Goal: Ask a question: Seek information or help from site administrators or community

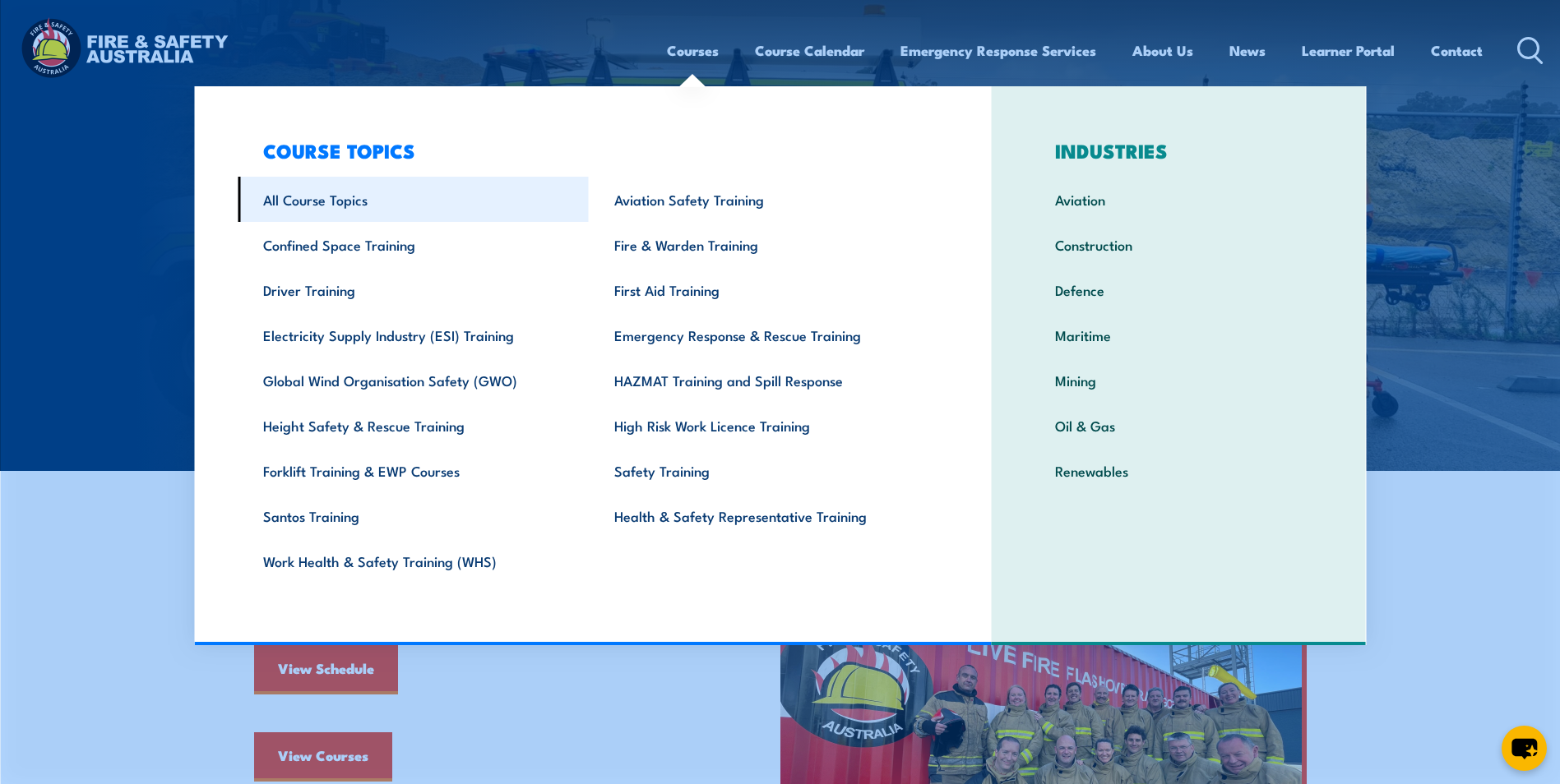
click at [342, 201] on link "All Course Topics" at bounding box center [413, 199] width 351 height 45
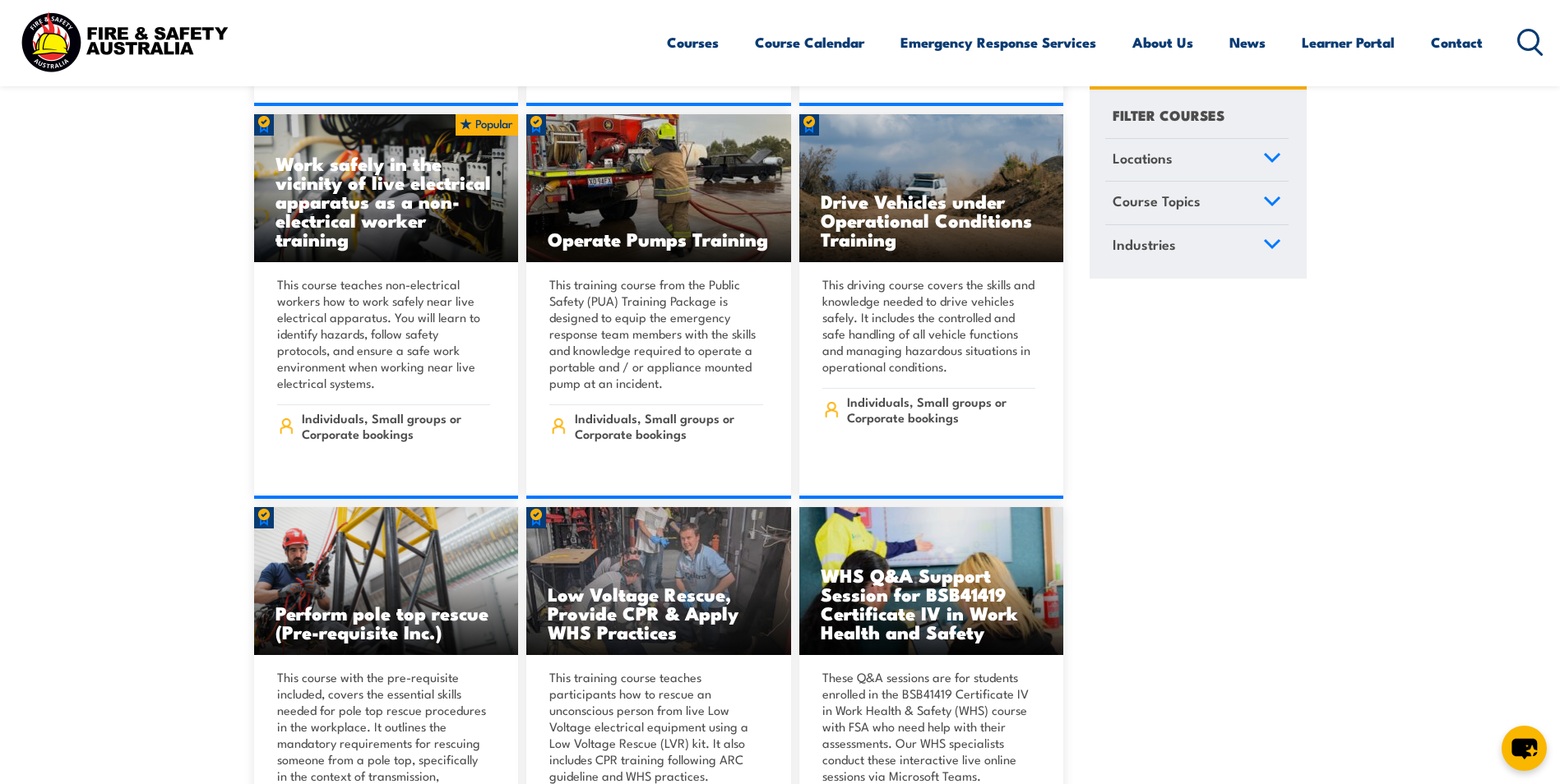
scroll to position [4110, 0]
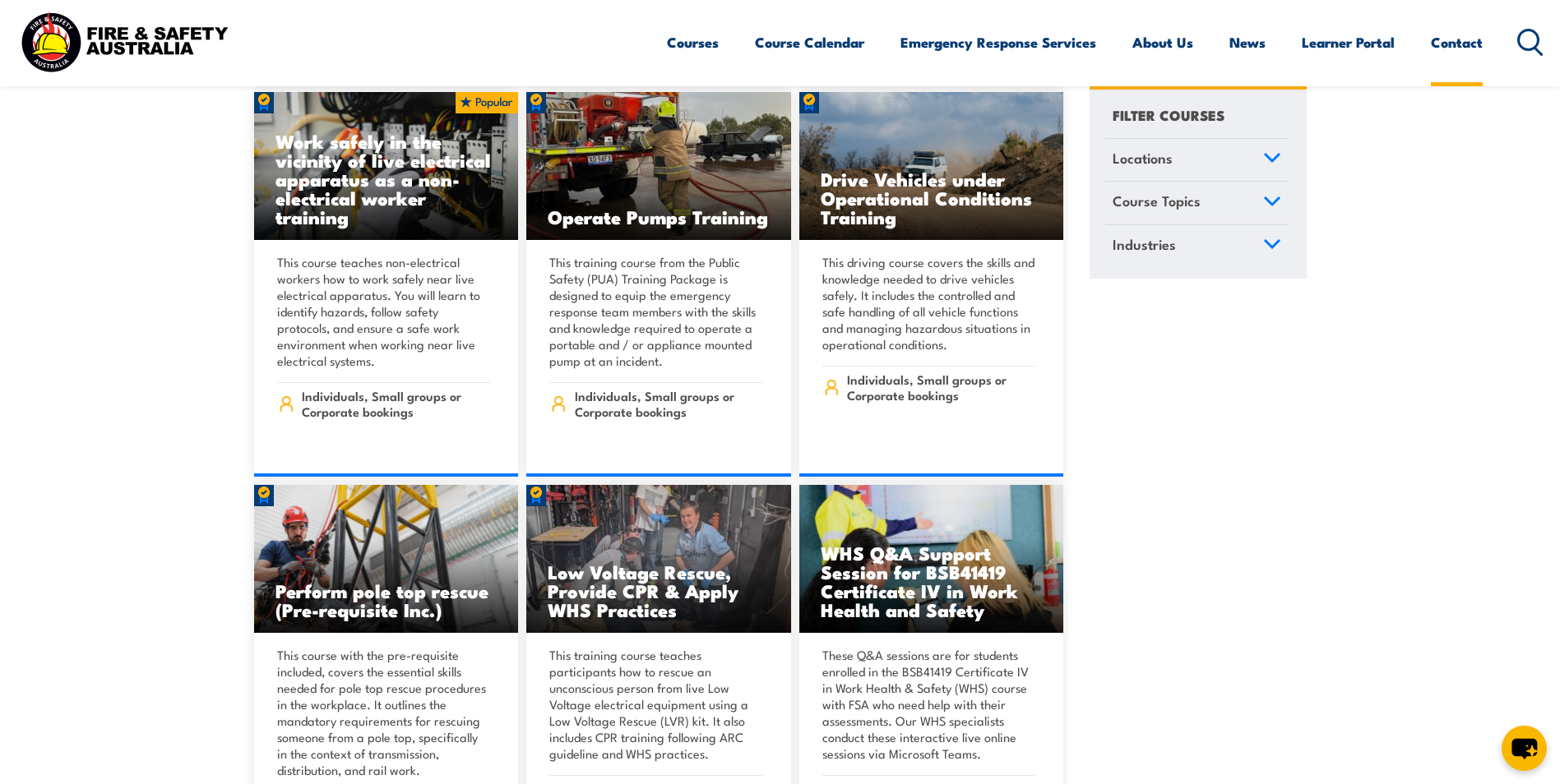
click at [1460, 45] on link "Contact" at bounding box center [1456, 41] width 52 height 43
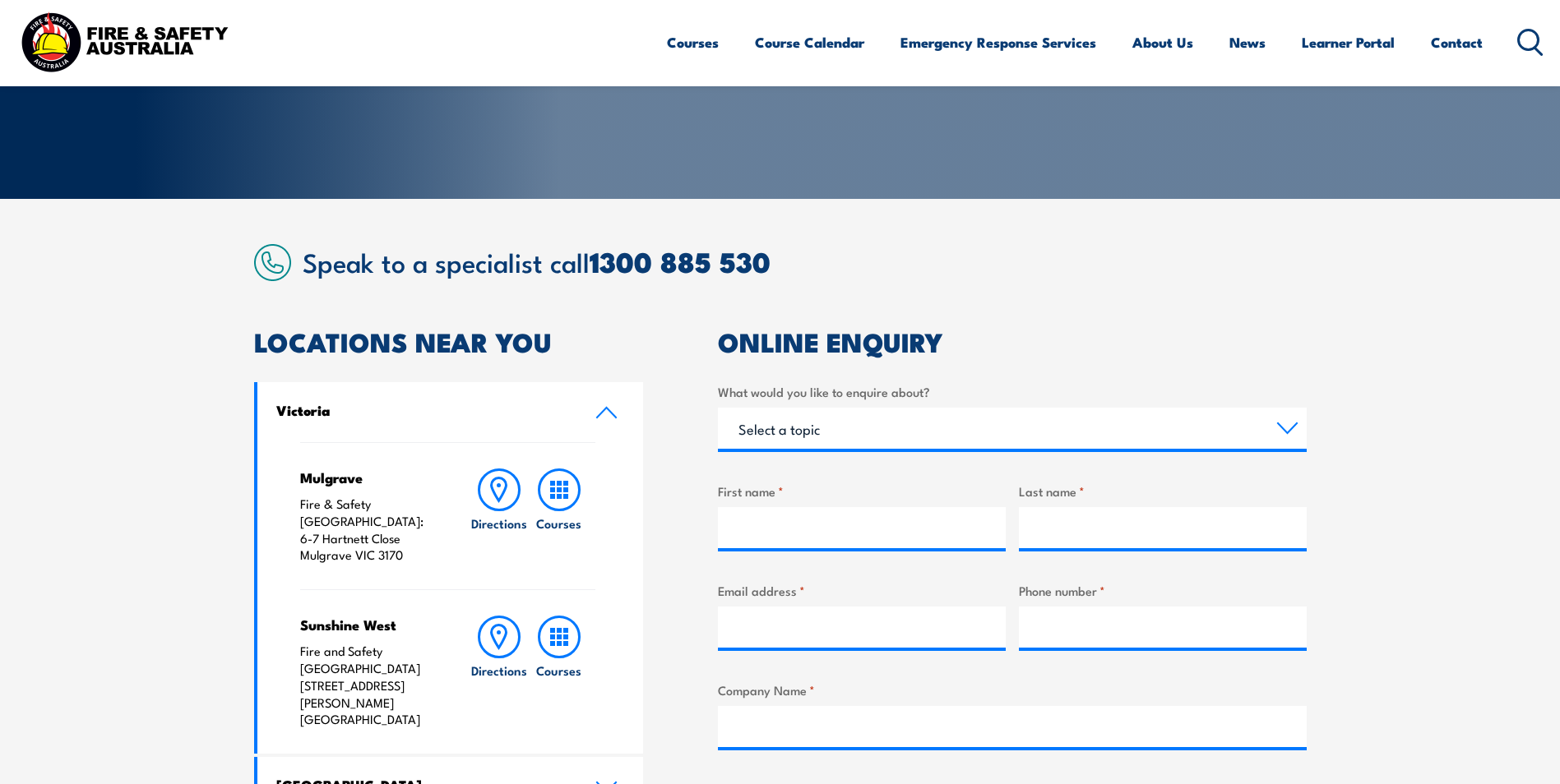
scroll to position [411, 0]
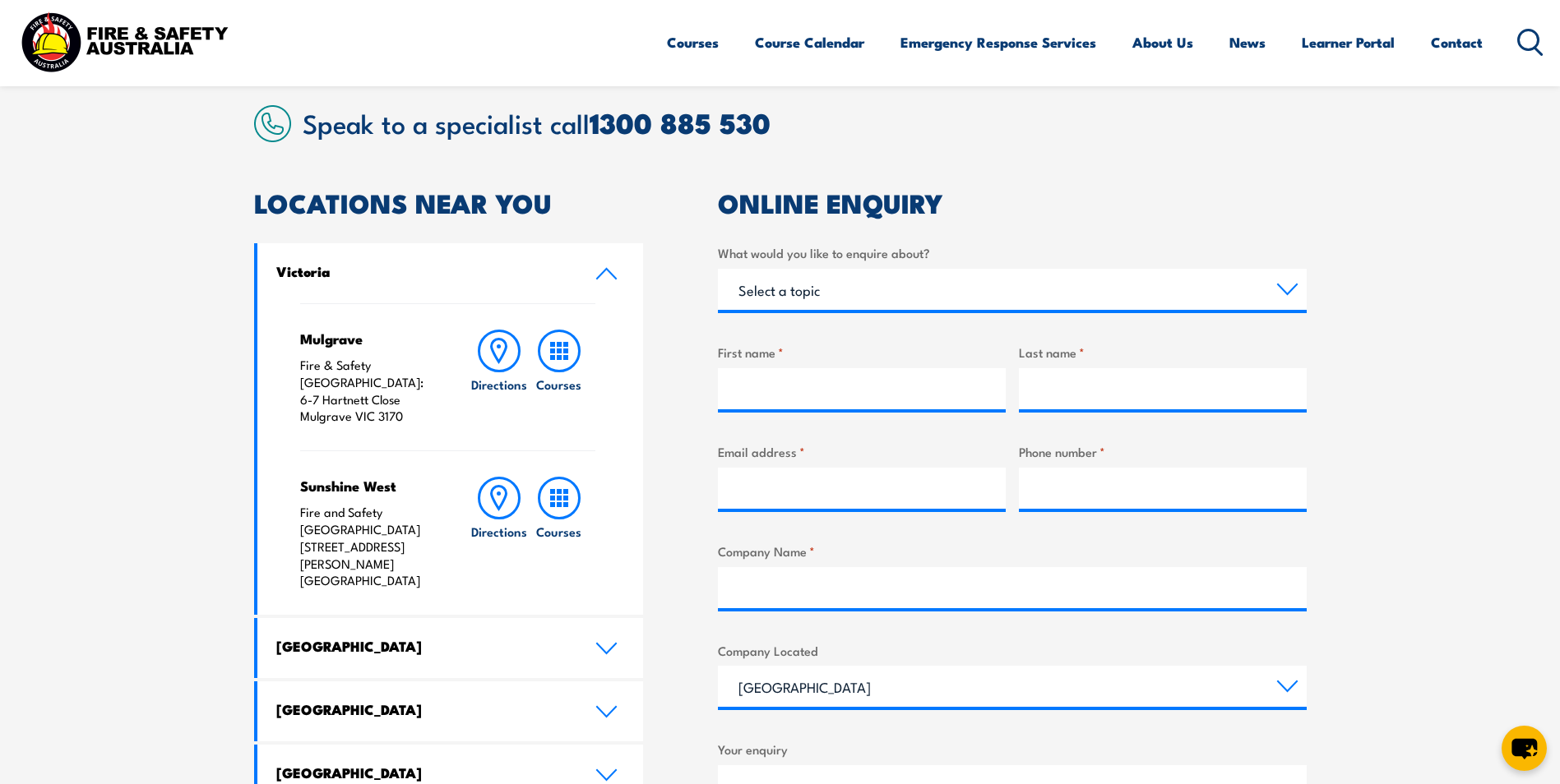
click at [773, 359] on label "First name *" at bounding box center [862, 352] width 288 height 19
click at [773, 368] on input "First name *" at bounding box center [862, 389] width 288 height 41
type input "Stephen"
type input "Boardman"
type input "sboardman@vliconveyors.com.au"
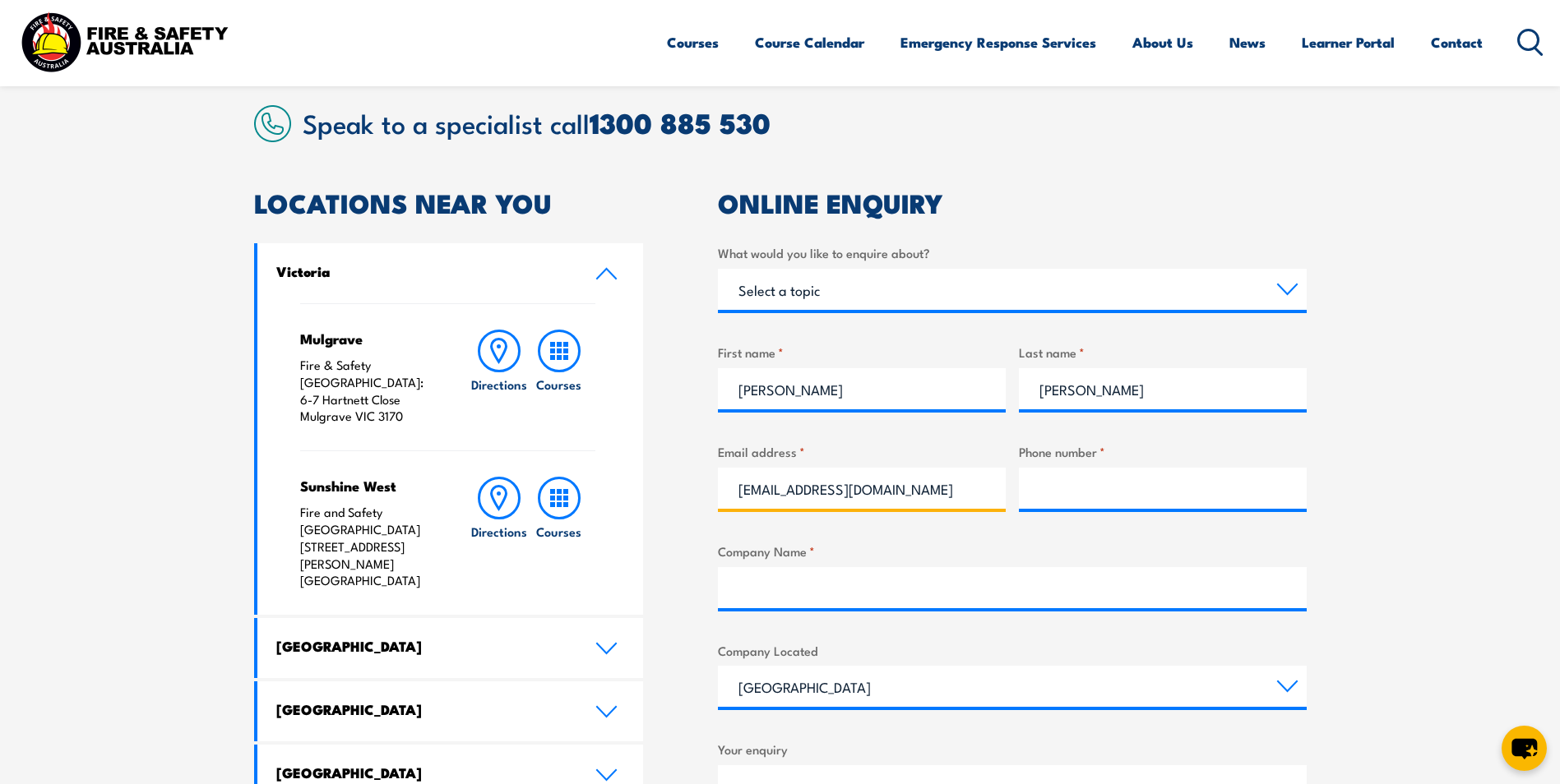
type input "0457479012"
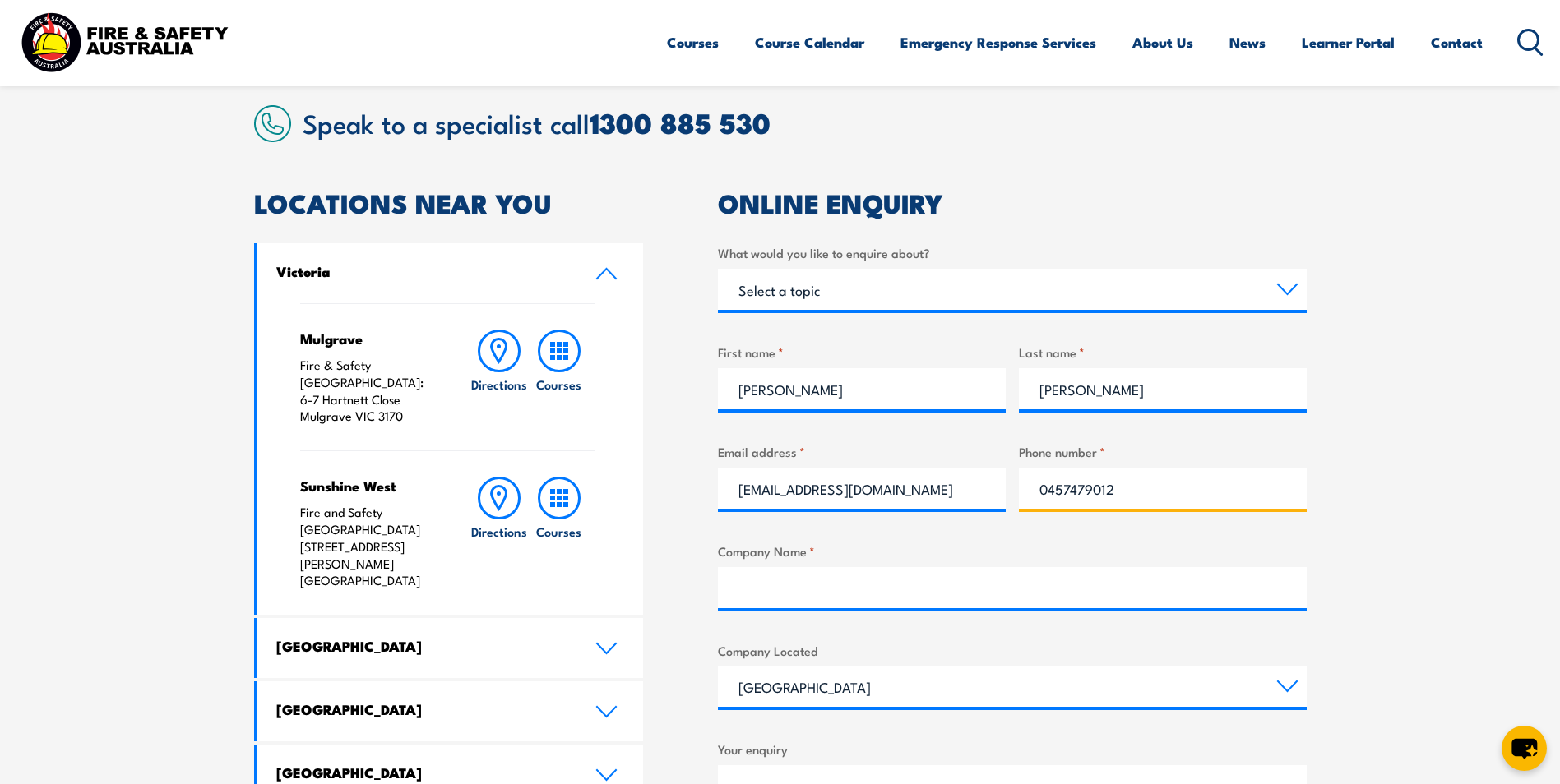
type input "VLIC"
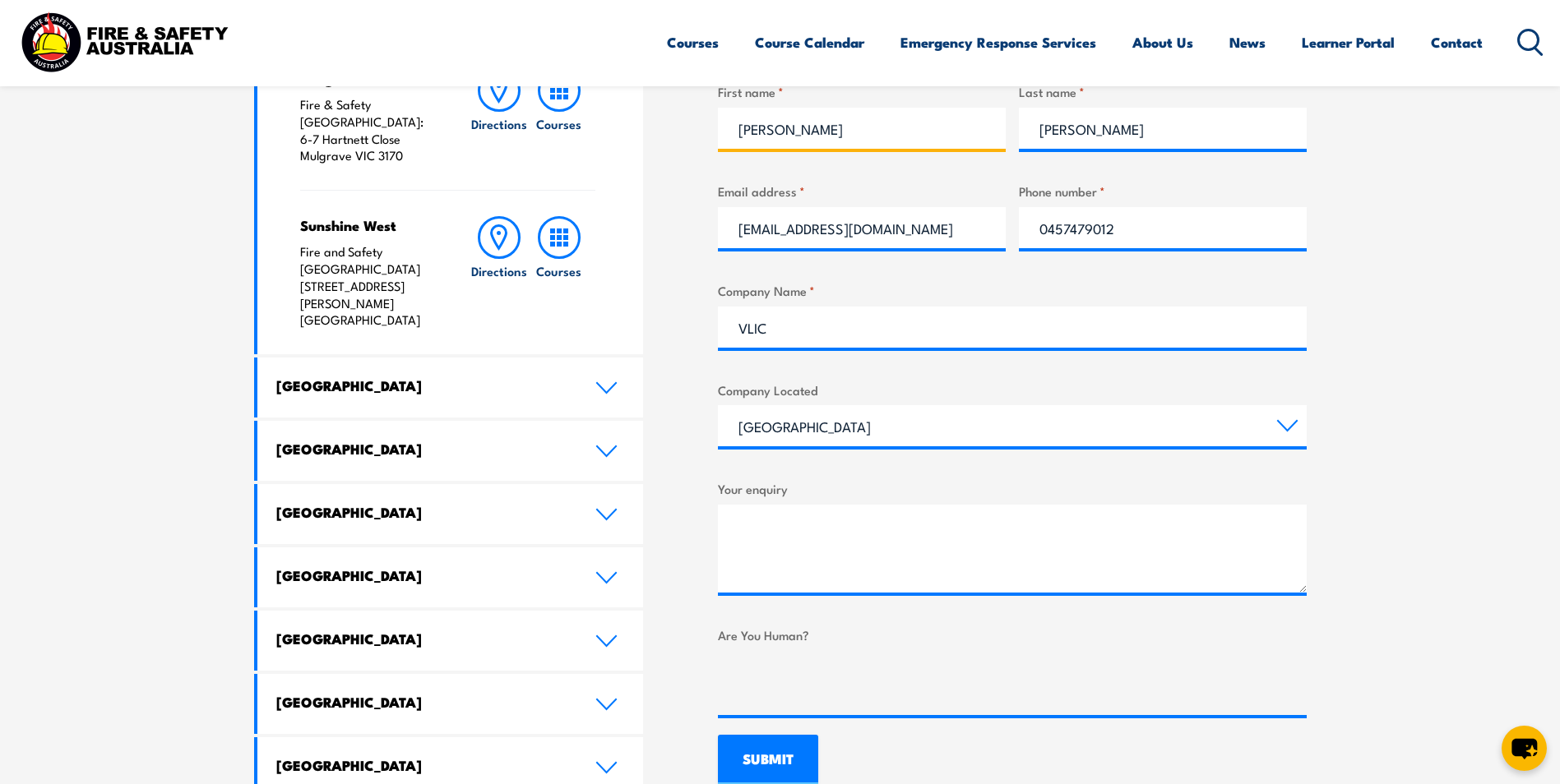
scroll to position [740, 0]
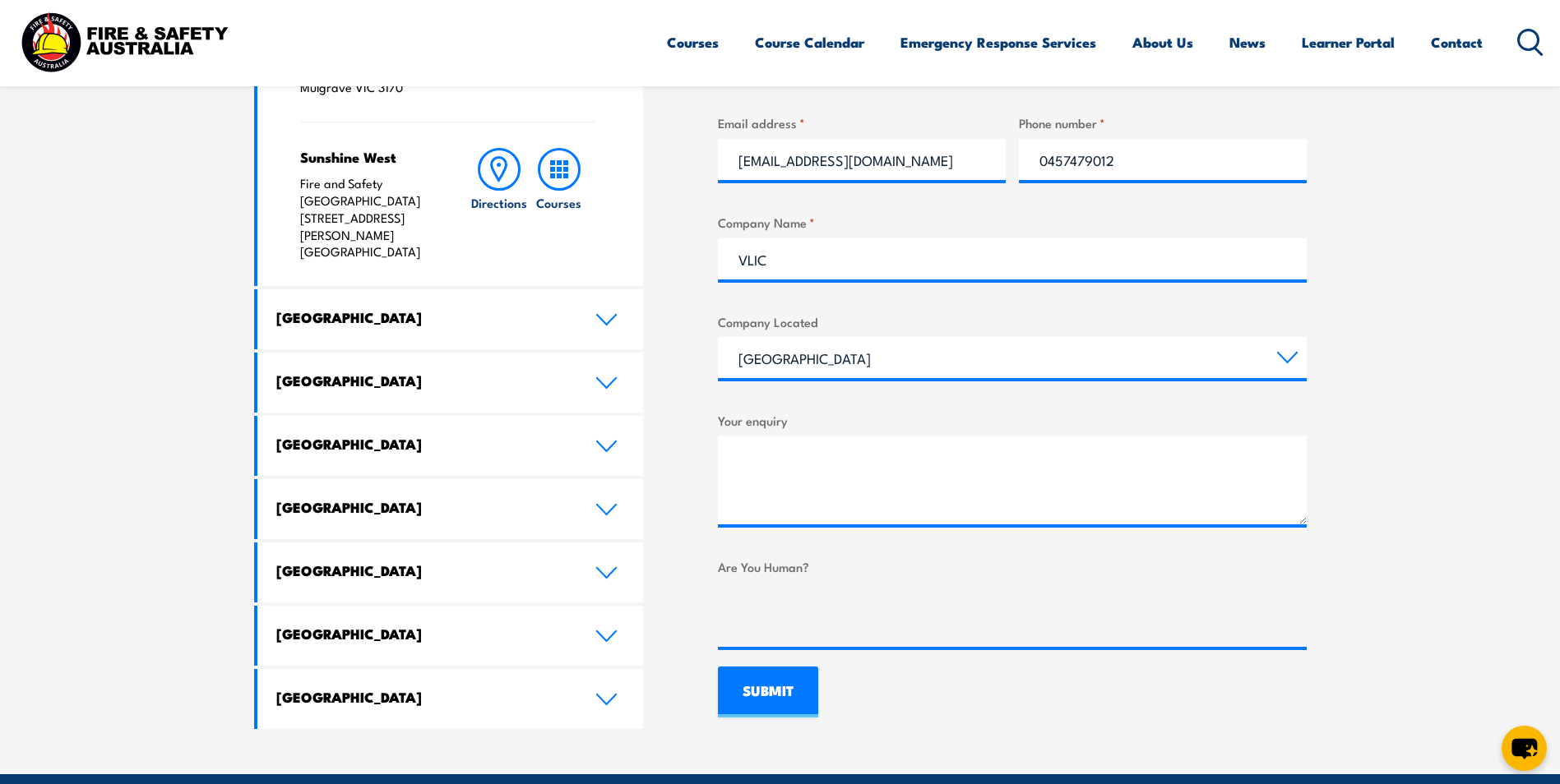
type input "Stephen"
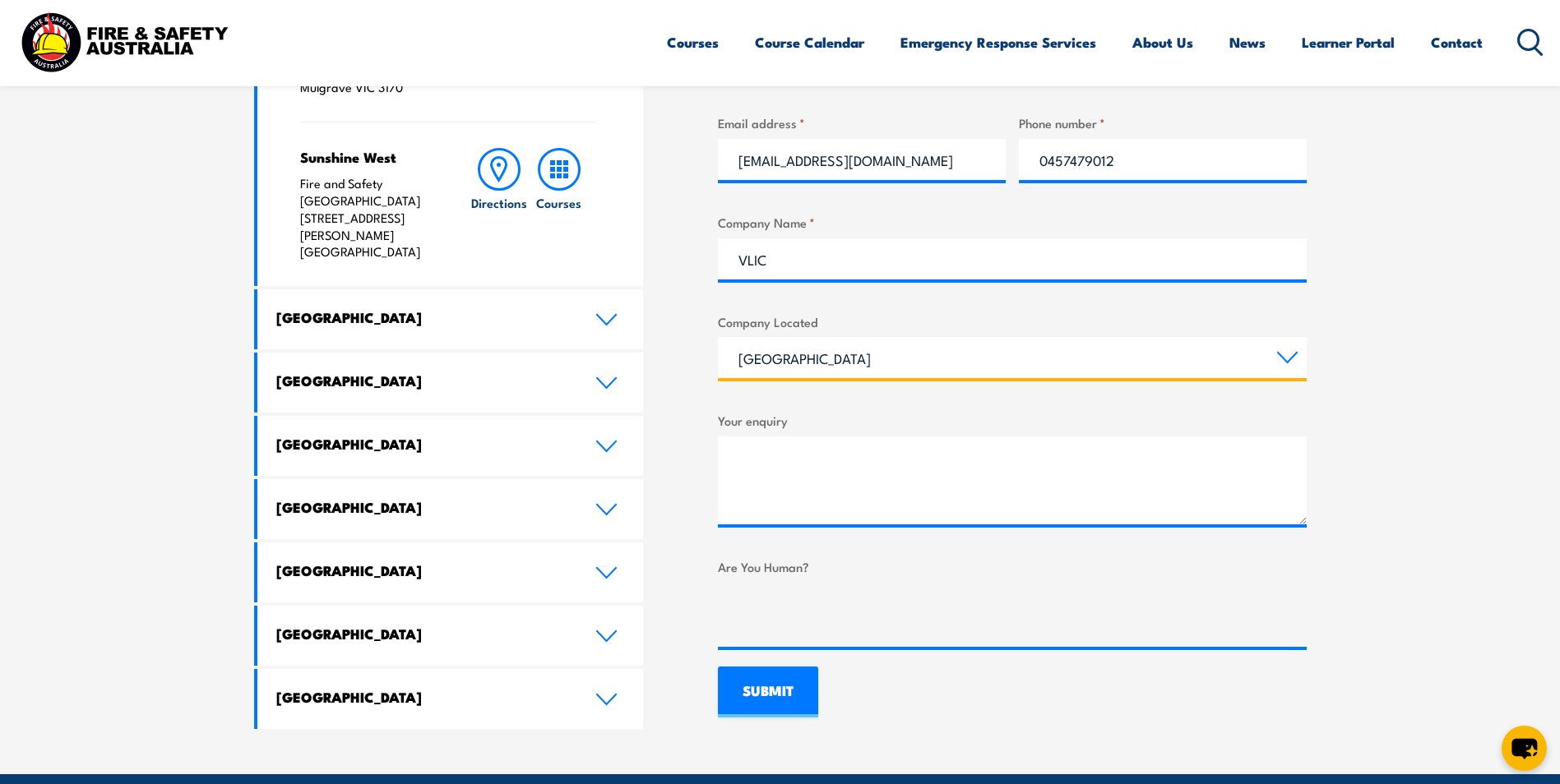
click at [1292, 358] on select "Queensland New South Wales Australian Capital Territory Victoria South Australi…" at bounding box center [1012, 357] width 589 height 41
select select "[GEOGRAPHIC_DATA]"
click at [718, 337] on select "Queensland New South Wales Australian Capital Territory Victoria South Australi…" at bounding box center [1012, 357] width 589 height 41
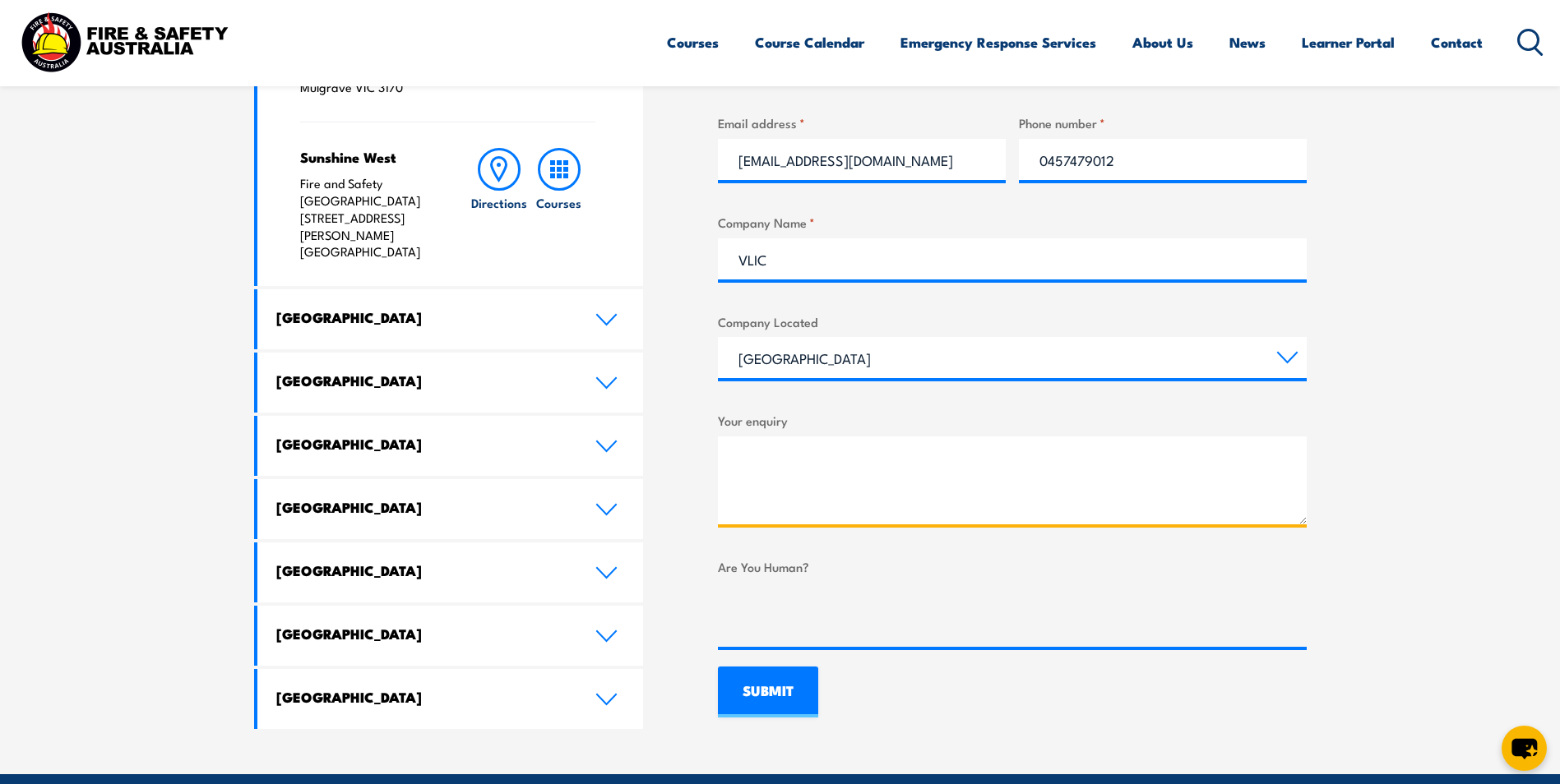
click at [810, 470] on textarea "Your enquiry" at bounding box center [1012, 481] width 589 height 88
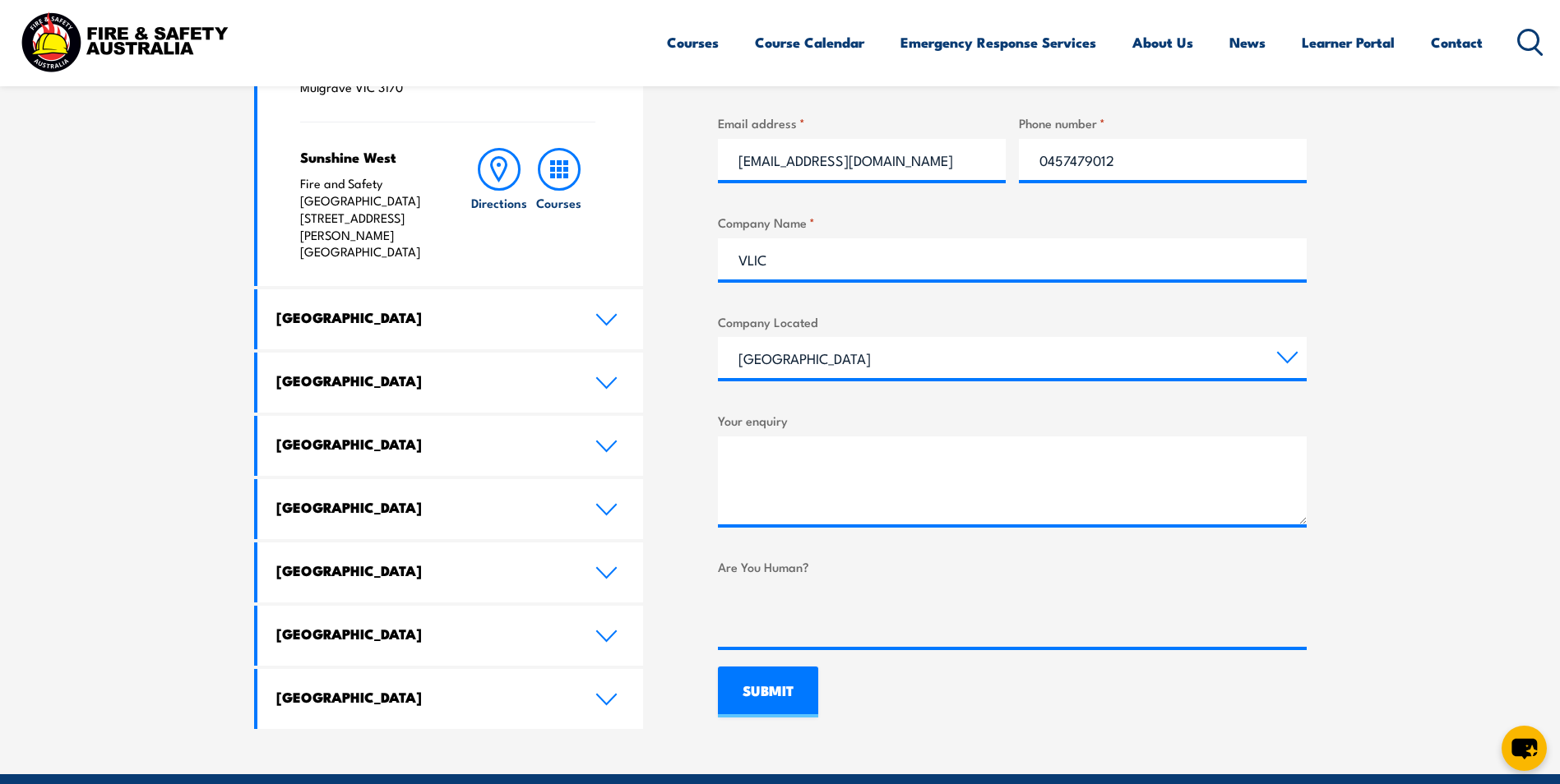
click at [805, 431] on div "Your enquiry" at bounding box center [1012, 467] width 589 height 113
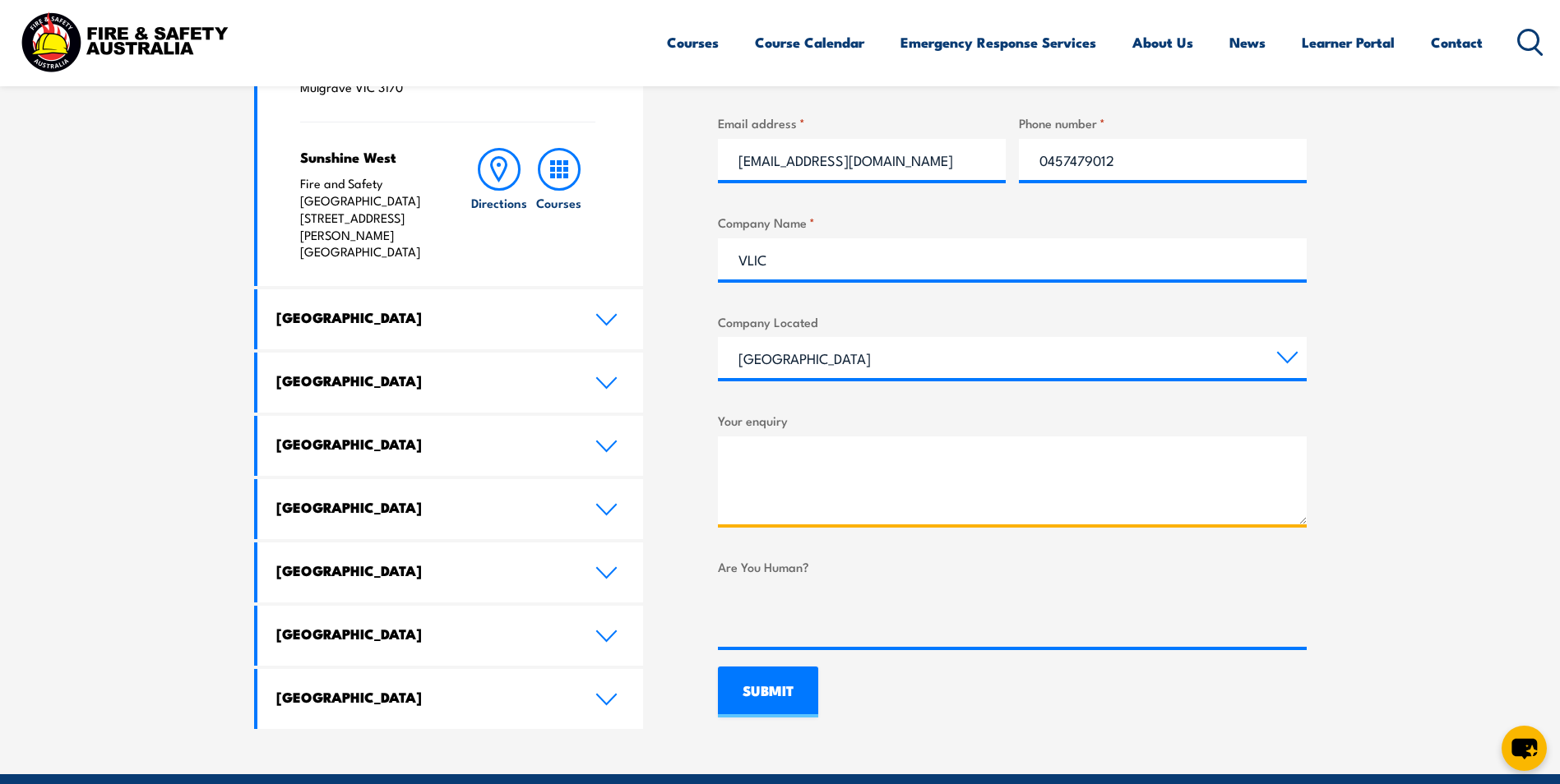
click at [821, 456] on textarea "Your enquiry" at bounding box center [1012, 481] width 589 height 88
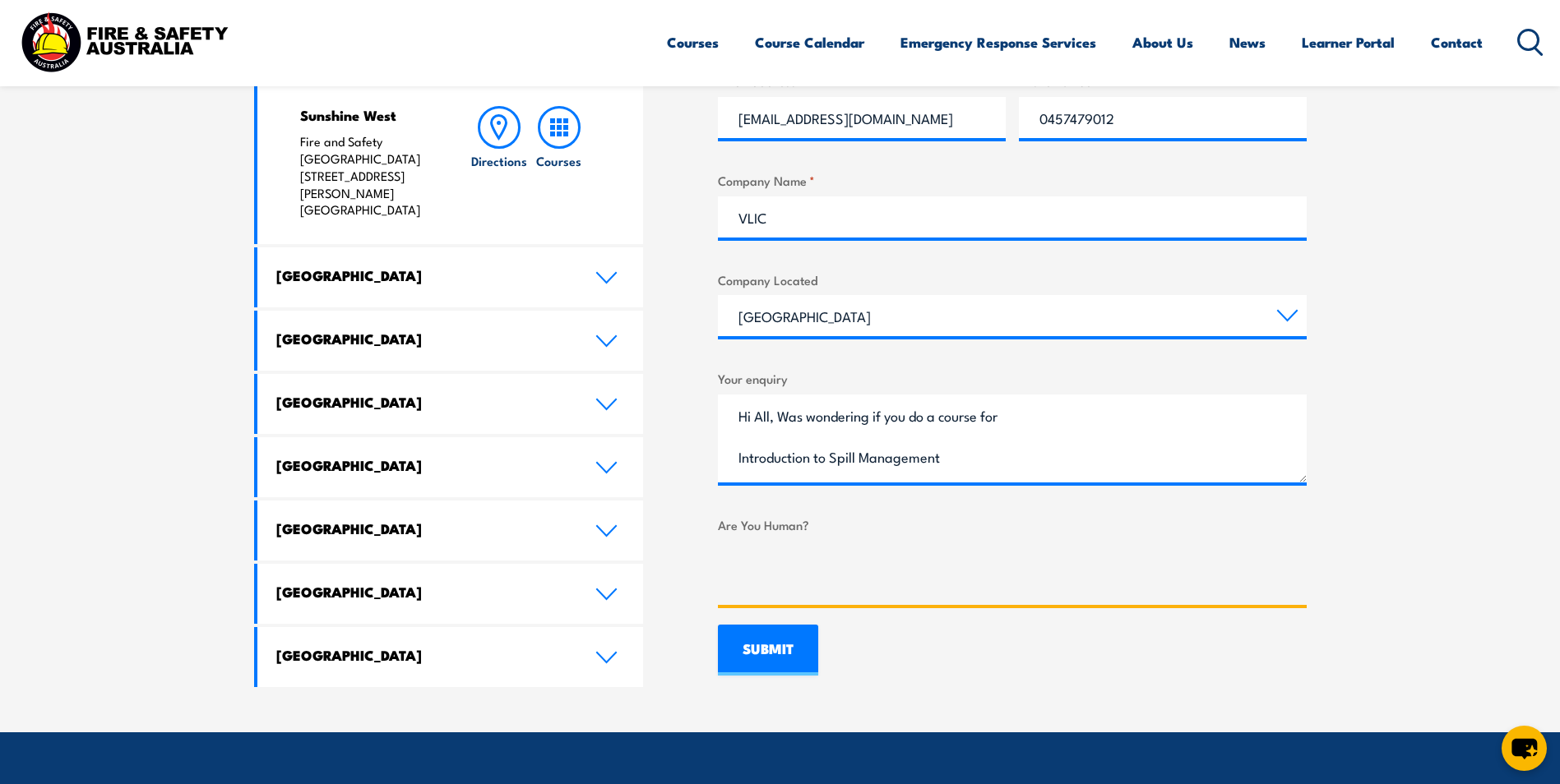
scroll to position [822, 0]
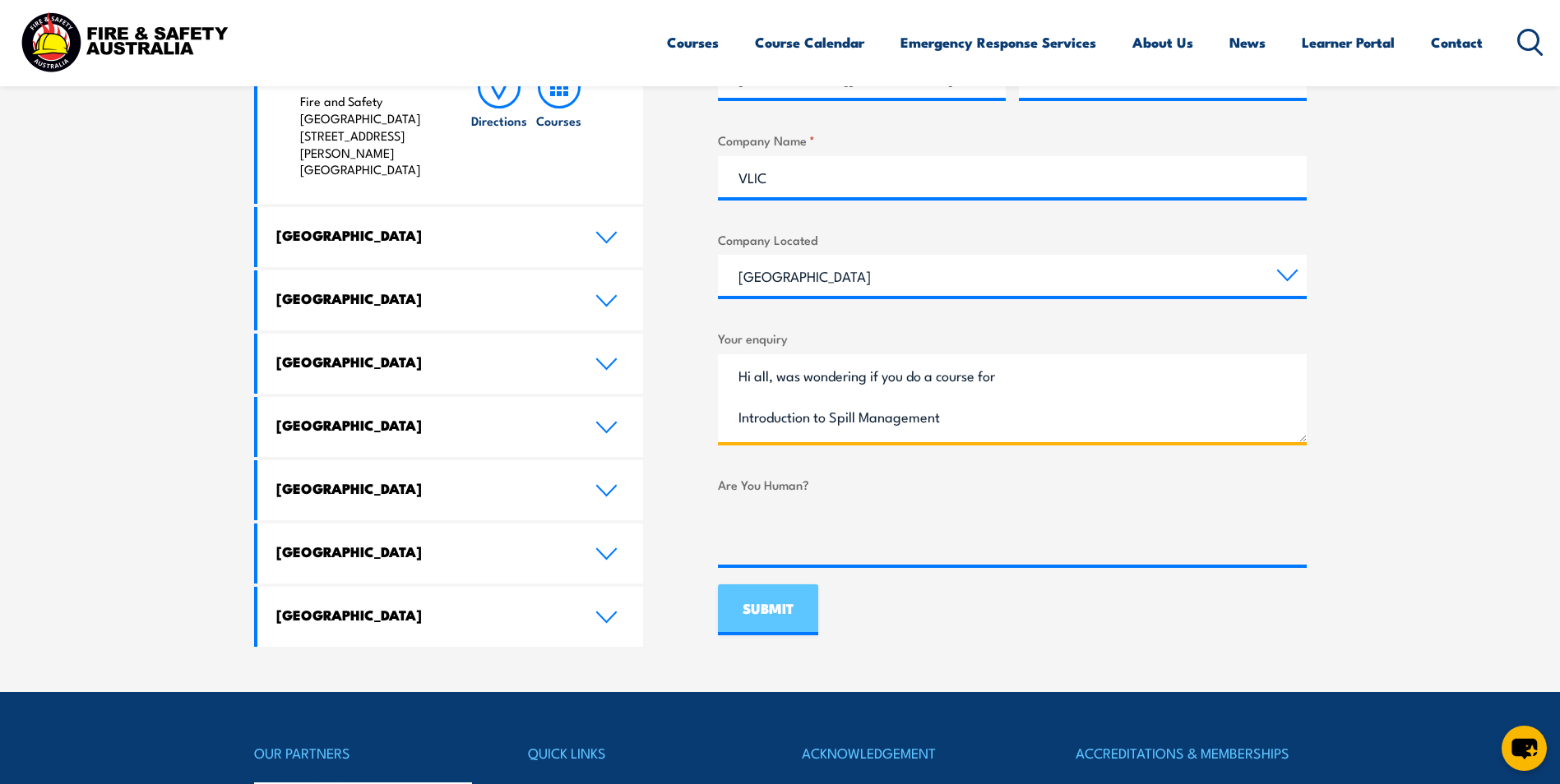
type textarea "Hi all, was wondering if you do a course for Introduction to Spill Management"
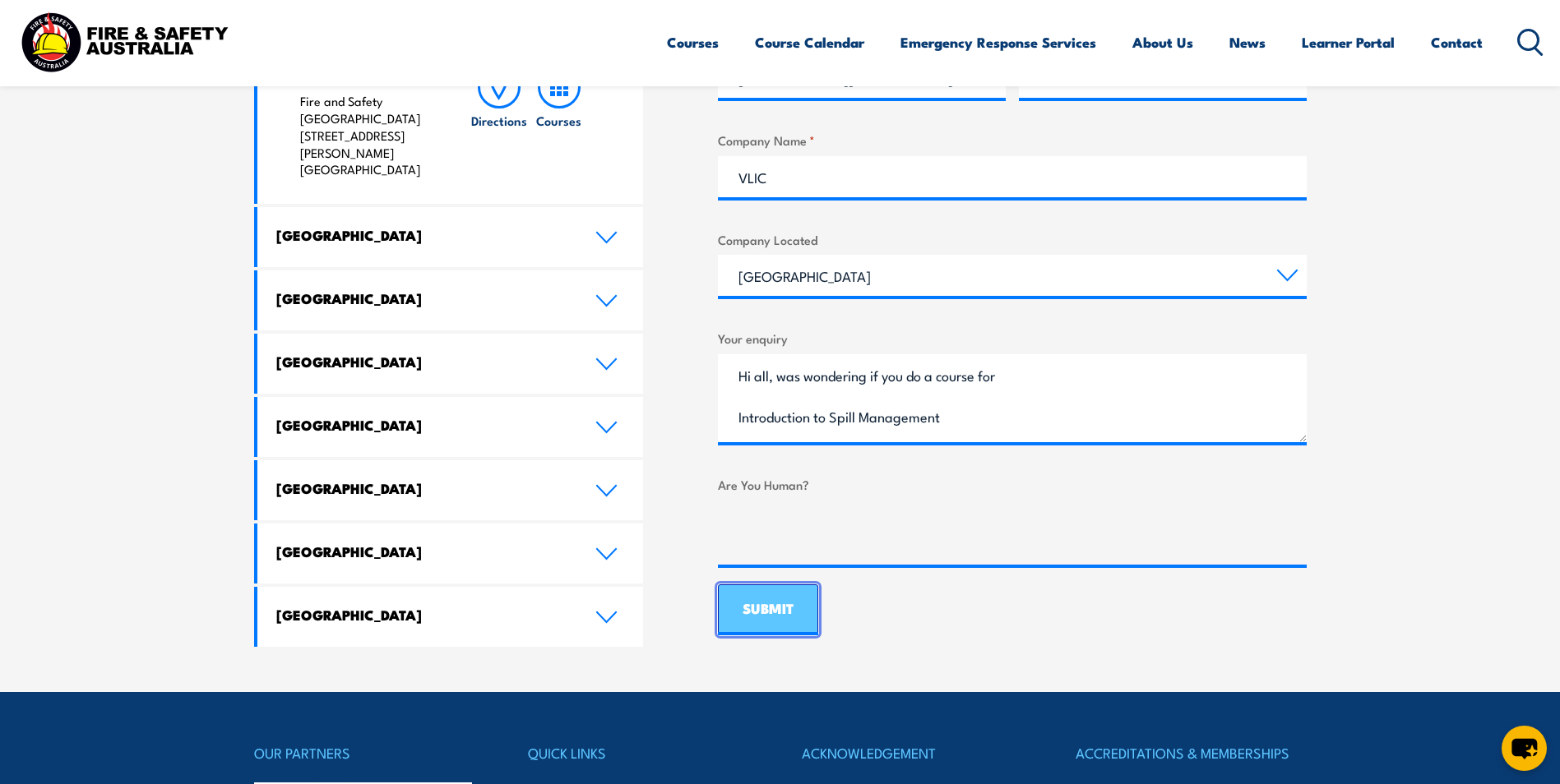
click at [791, 606] on input "SUBMIT" at bounding box center [768, 610] width 100 height 51
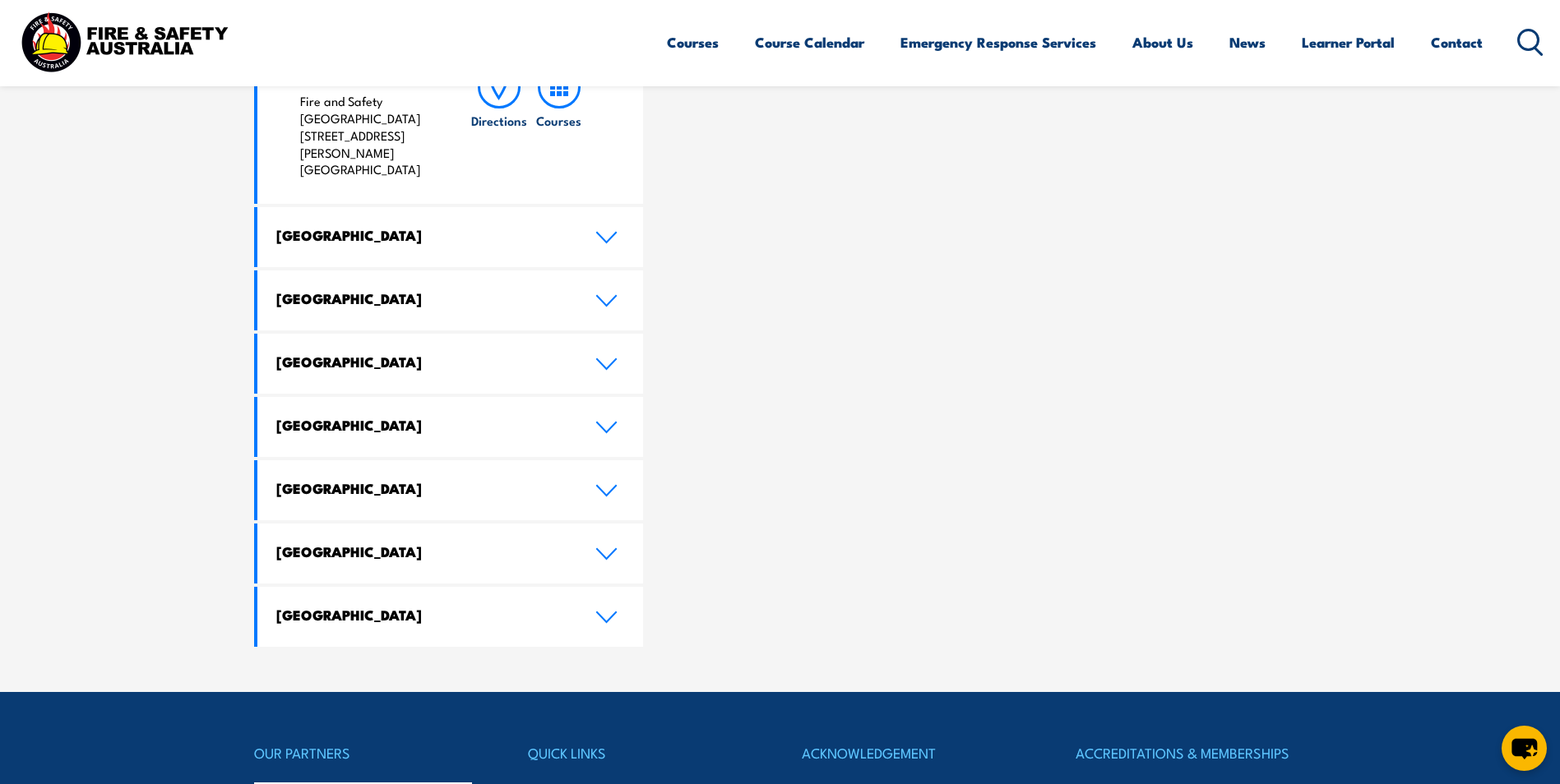
scroll to position [0, 0]
